Goal: Check status: Check status

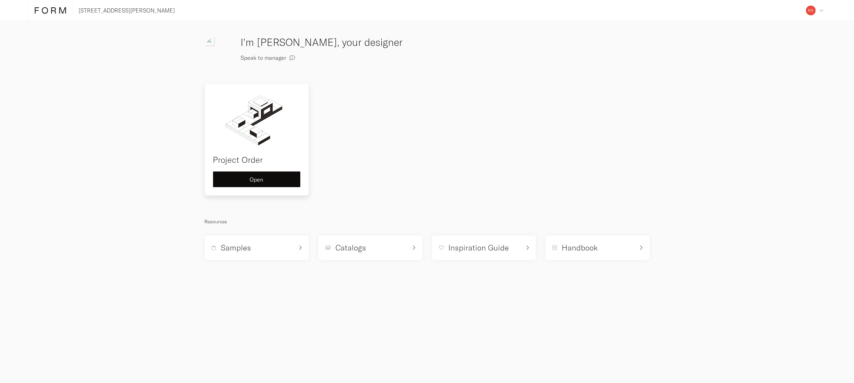
click at [243, 125] on img at bounding box center [256, 120] width 87 height 56
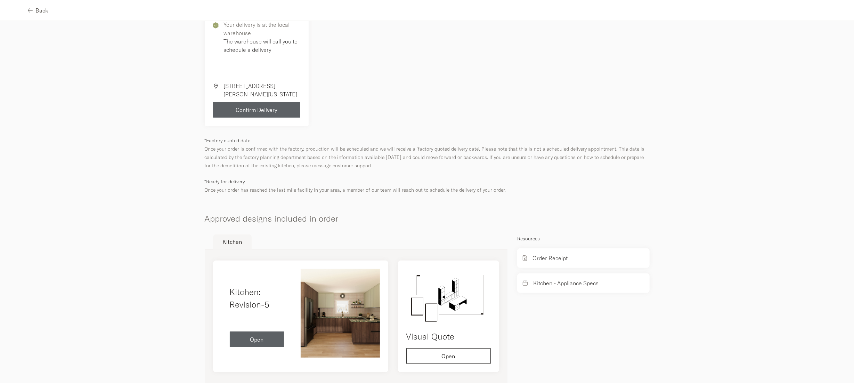
scroll to position [203, 0]
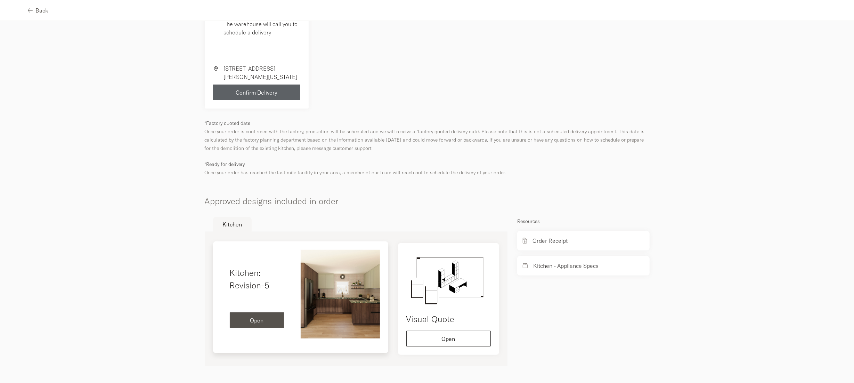
click at [258, 292] on div "Kitchen: Revision-5 Open" at bounding box center [256, 297] width 71 height 95
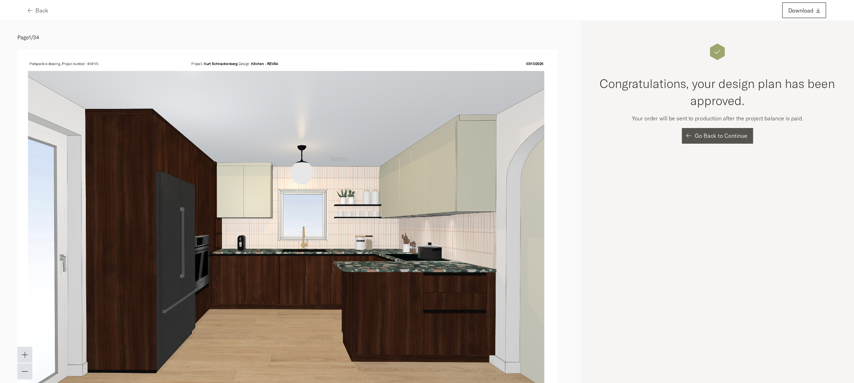
click at [700, 133] on span "Go Back to Continue" at bounding box center [721, 136] width 52 height 6
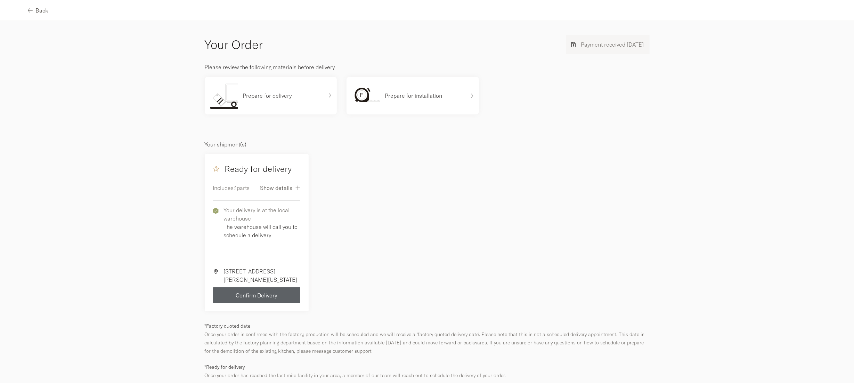
click at [284, 188] on span "Show details" at bounding box center [276, 188] width 32 height 6
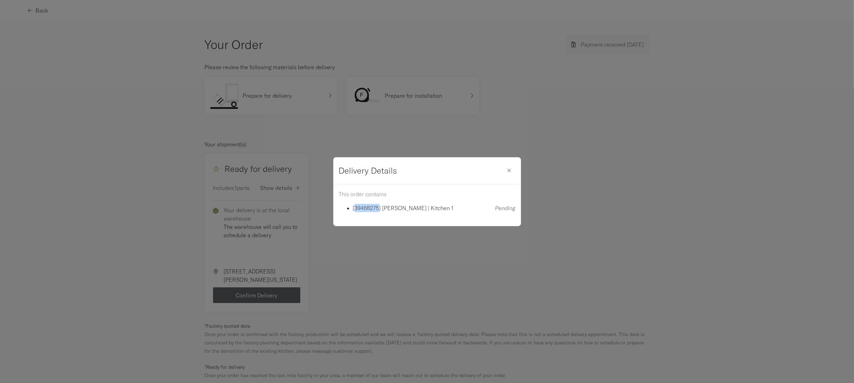
drag, startPoint x: 355, startPoint y: 208, endPoint x: 380, endPoint y: 209, distance: 25.1
click at [380, 209] on p "[39468275] [PERSON_NAME] | Kitchen 1" at bounding box center [418, 208] width 131 height 8
copy p "39468275"
click at [601, 219] on div "Delivery Details This order contains [39468275] [PERSON_NAME] | Kitchen 1 Pendi…" at bounding box center [427, 191] width 854 height 383
click at [518, 100] on div "Delivery Details This order contains [39468275] [PERSON_NAME] | Kitchen 1 Pendi…" at bounding box center [427, 191] width 854 height 383
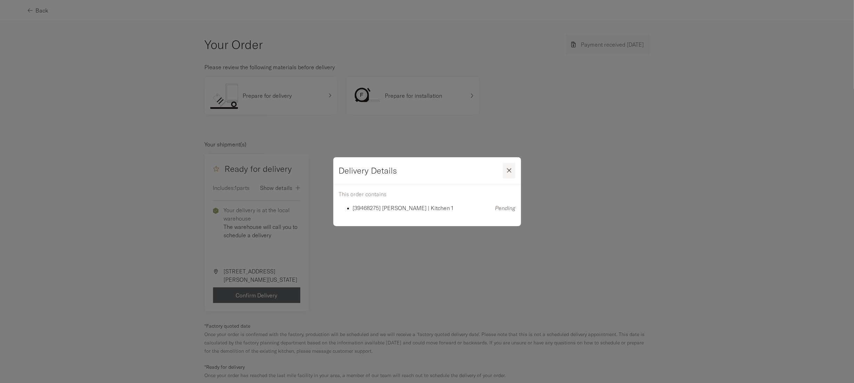
click at [511, 169] on icon "button" at bounding box center [509, 170] width 4 height 7
